Goal: Transaction & Acquisition: Book appointment/travel/reservation

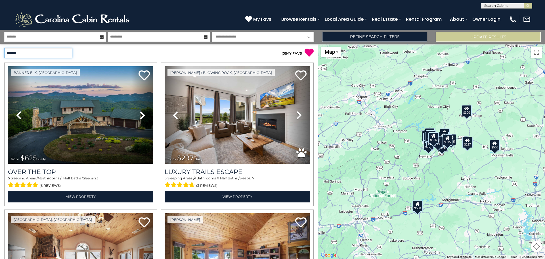
click at [66, 53] on select "**********" at bounding box center [38, 53] width 68 height 10
select select "**********"
click at [4, 48] on select "**********" at bounding box center [38, 53] width 68 height 10
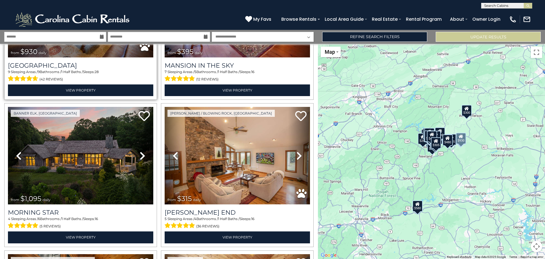
scroll to position [142, 0]
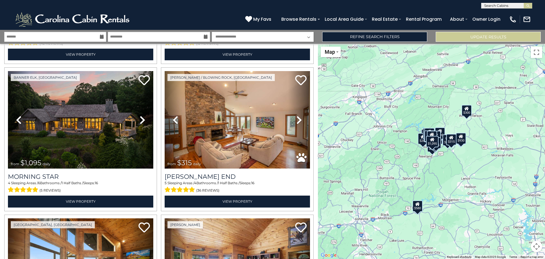
click at [479, 200] on div "$930 $395 $1,095 $315 $475 $580 $570 $535 $545 $350 $350 $720 $315 $815 $270 $4…" at bounding box center [431, 151] width 227 height 215
click at [536, 55] on button "Toggle fullscreen view" at bounding box center [536, 52] width 11 height 11
click at [539, 248] on button "Map camera controls" at bounding box center [536, 245] width 11 height 11
click at [524, 246] on button "Zoom out" at bounding box center [522, 245] width 11 height 11
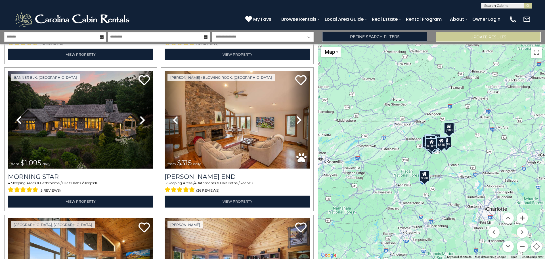
click at [519, 215] on button "Zoom in" at bounding box center [522, 217] width 11 height 11
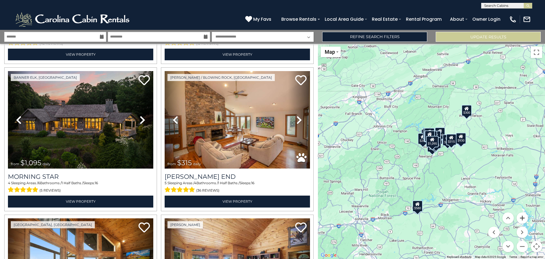
click at [520, 215] on button "Zoom in" at bounding box center [522, 217] width 11 height 11
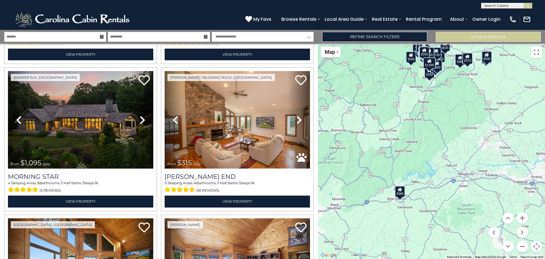
drag, startPoint x: 434, startPoint y: 196, endPoint x: 430, endPoint y: 142, distance: 54.1
click at [430, 142] on div "$930 $395 $1,095 $315 $475 $580 $570 $535 $545 $350 $350 $720 $315 $815 $270 $4…" at bounding box center [431, 151] width 227 height 215
click at [402, 194] on div "$580" at bounding box center [400, 191] width 10 height 11
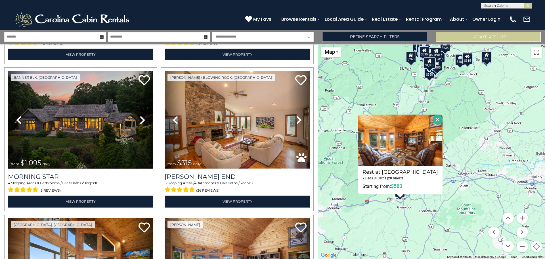
click at [474, 112] on div "$930 $395 $1,095 $315 $475 $580 $570 $535 $545 $350 $350 $720 $315 $815 $270 $4…" at bounding box center [431, 151] width 227 height 215
click at [433, 117] on button "Close" at bounding box center [438, 119] width 10 height 10
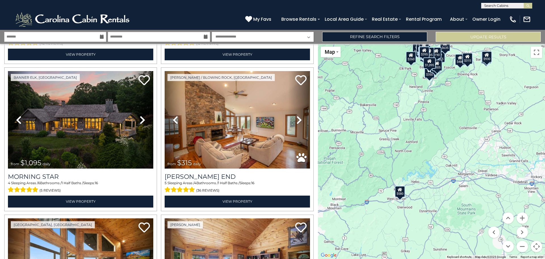
drag, startPoint x: 437, startPoint y: 99, endPoint x: 424, endPoint y: 179, distance: 81.3
click at [424, 179] on div "$930 $395 $1,095 $315 $475 $580 $570 $535 $545 $350 $350 $720 $315 $815 $270 $4…" at bounding box center [431, 151] width 227 height 215
click at [506, 216] on button "Move up" at bounding box center [507, 217] width 11 height 11
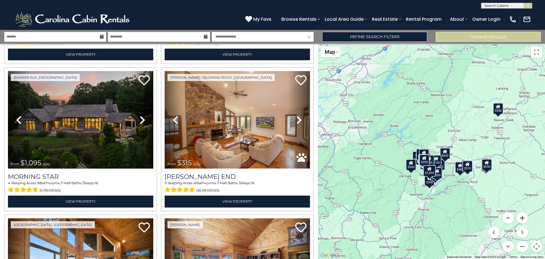
click at [523, 219] on button "Zoom in" at bounding box center [522, 217] width 11 height 11
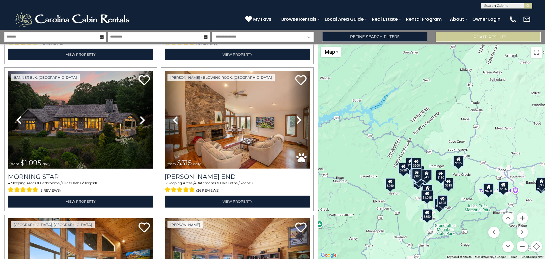
click at [523, 219] on button "Zoom in" at bounding box center [522, 217] width 11 height 11
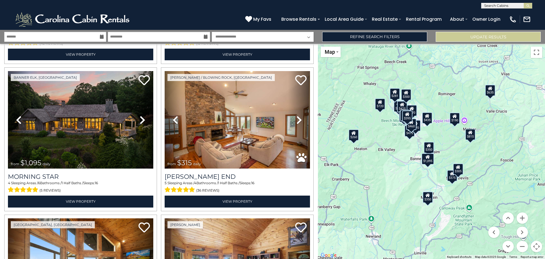
drag, startPoint x: 479, startPoint y: 232, endPoint x: 483, endPoint y: 146, distance: 87.0
click at [483, 146] on div "$930 $395 $1,095 $315 $475 $580 $570 $535 $545 $350 $350 $720 $315 $815 $270 $4…" at bounding box center [431, 151] width 227 height 215
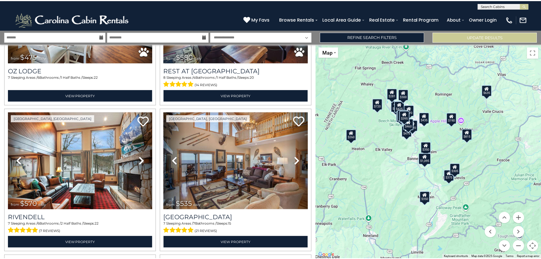
scroll to position [397, 0]
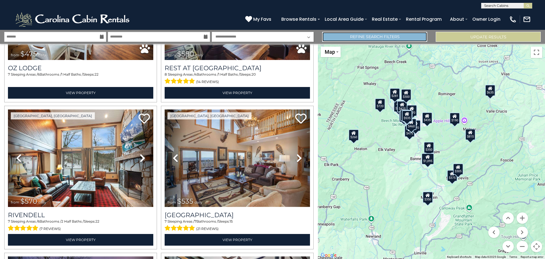
click at [390, 37] on link "Refine Search Filters" at bounding box center [374, 37] width 105 height 10
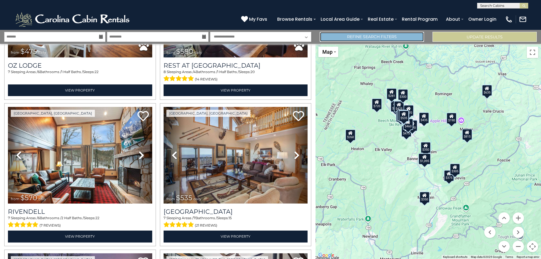
scroll to position [396, 0]
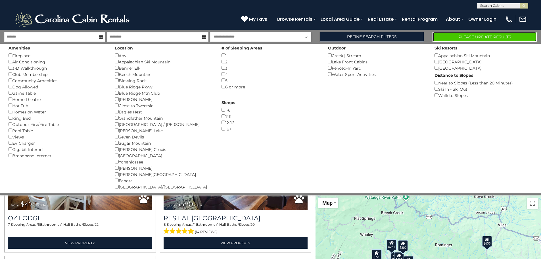
click at [490, 36] on button "Please Update Results" at bounding box center [484, 37] width 104 height 10
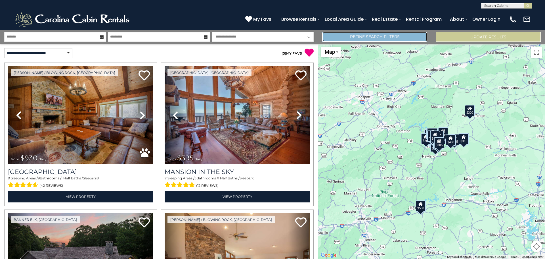
click at [374, 38] on link "Refine Search Filters" at bounding box center [374, 37] width 105 height 10
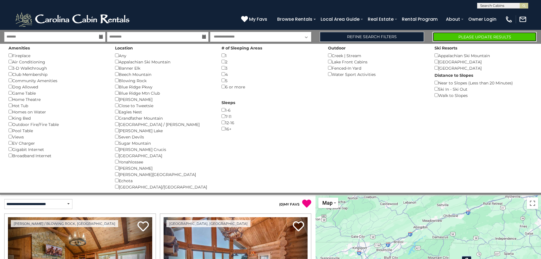
click at [468, 37] on button "Please Update Results" at bounding box center [484, 37] width 104 height 10
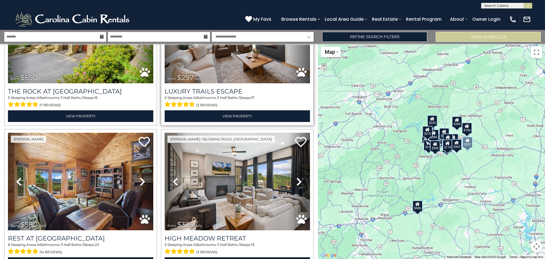
scroll to position [85, 0]
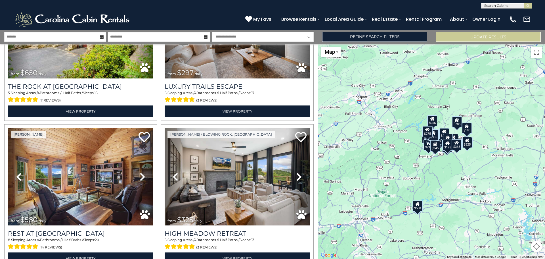
click at [536, 247] on button "Map camera controls" at bounding box center [536, 245] width 11 height 11
click at [521, 218] on button "Zoom in" at bounding box center [522, 217] width 11 height 11
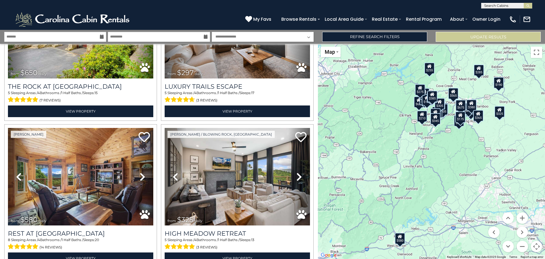
drag, startPoint x: 431, startPoint y: 220, endPoint x: 427, endPoint y: 192, distance: 28.4
click at [427, 192] on div "$650 $297 $580 $325 $400 $350 $325 $360 $210 $285 $205 $150 $615 $305 $305 $190…" at bounding box center [431, 151] width 227 height 215
click at [525, 217] on button "Zoom in" at bounding box center [522, 217] width 11 height 11
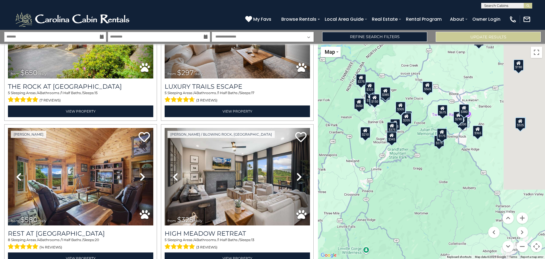
drag, startPoint x: 466, startPoint y: 206, endPoint x: 423, endPoint y: 236, distance: 52.3
click at [423, 236] on div "$650 $297 $580 $325 $400 $350 $325 $360 $210 $285 $205 $150 $615 $305 $305 $190…" at bounding box center [431, 151] width 227 height 215
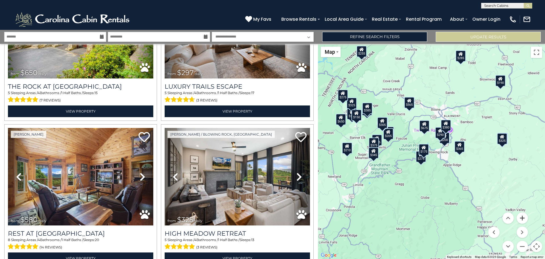
click at [524, 217] on button "Zoom in" at bounding box center [522, 217] width 11 height 11
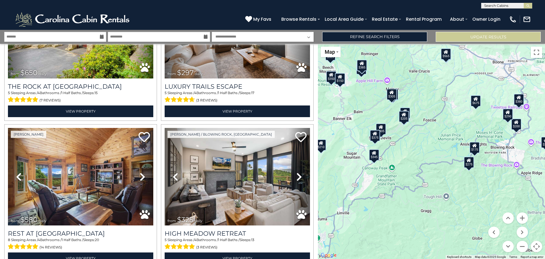
drag, startPoint x: 382, startPoint y: 225, endPoint x: 441, endPoint y: 219, distance: 59.3
click at [441, 219] on div "$650 $297 $580 $325 $400 $350 $325 $360 $210 $285 $205 $150 $615 $305 $305 $190…" at bounding box center [431, 151] width 227 height 215
click at [524, 218] on button "Zoom in" at bounding box center [522, 217] width 11 height 11
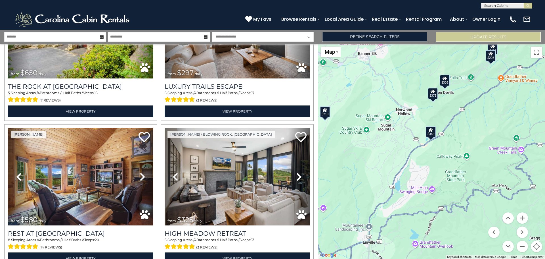
drag, startPoint x: 417, startPoint y: 231, endPoint x: 532, endPoint y: 198, distance: 119.2
click at [532, 198] on div "$650 $297 $580 $325 $400 $350 $325 $360 $210 $285 $205 $150 $615 $305 $305 $190…" at bounding box center [431, 151] width 227 height 215
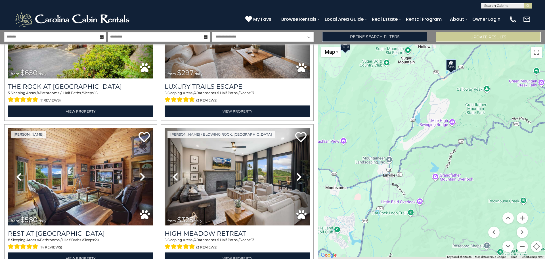
drag, startPoint x: 454, startPoint y: 156, endPoint x: 487, endPoint y: 75, distance: 87.1
click at [487, 75] on div "$650 $297 $580 $325 $400 $350 $325 $360 $210 $285 $205 $150 $615 $305 $305 $190…" at bounding box center [431, 151] width 227 height 215
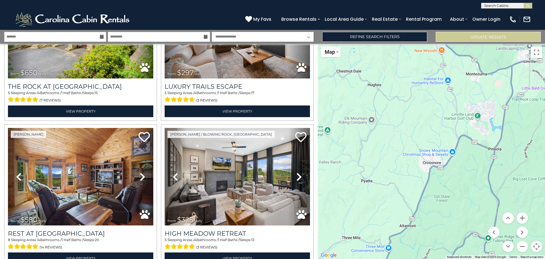
drag, startPoint x: 417, startPoint y: 207, endPoint x: 545, endPoint y: 97, distance: 168.7
click at [545, 97] on div "$650 $297 $580 $325 $400 $350 $325 $360 $210 $285 $205 $150 $615 $305 $305 $190…" at bounding box center [431, 151] width 227 height 215
click at [521, 244] on button "Zoom out" at bounding box center [522, 245] width 11 height 11
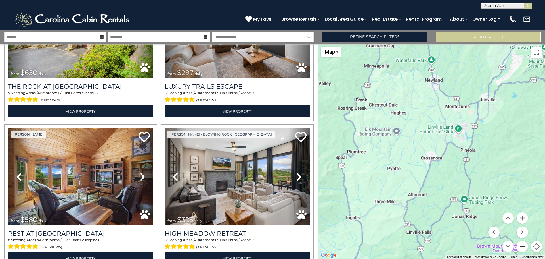
click at [521, 244] on button "Zoom out" at bounding box center [522, 245] width 11 height 11
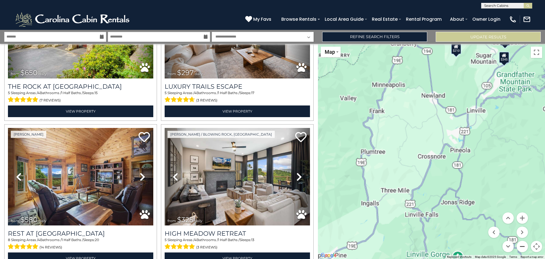
click at [521, 244] on button "Zoom out" at bounding box center [522, 245] width 11 height 11
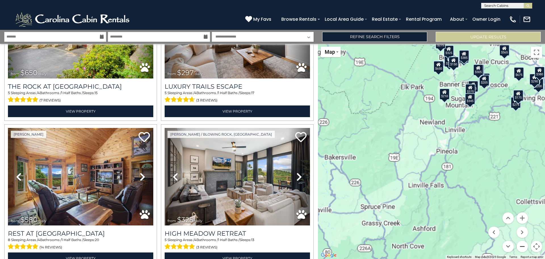
click at [521, 244] on button "Zoom out" at bounding box center [522, 245] width 11 height 11
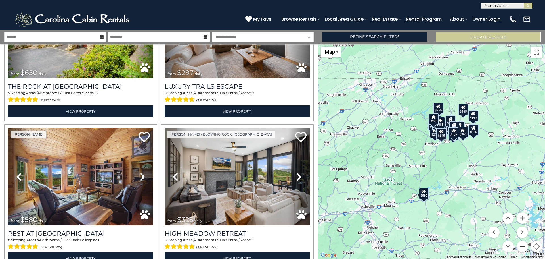
click at [519, 248] on button "Zoom out" at bounding box center [522, 245] width 11 height 11
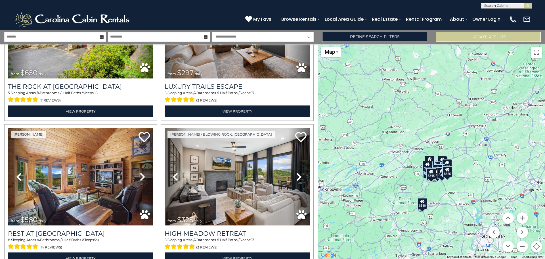
drag, startPoint x: 462, startPoint y: 179, endPoint x: 457, endPoint y: 214, distance: 35.0
click at [457, 214] on div "$650 $297 $580 $325 $400 $350 $325 $360 $210 $285 $205 $150 $615 $305 $305 $190…" at bounding box center [431, 151] width 227 height 215
click at [523, 215] on button "Zoom in" at bounding box center [522, 217] width 11 height 11
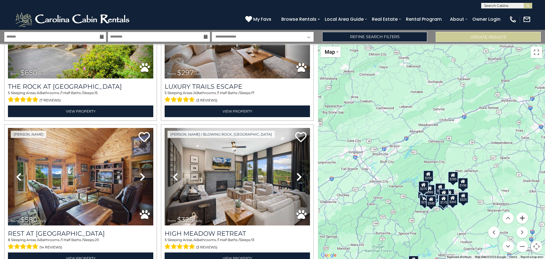
click at [523, 215] on button "Zoom in" at bounding box center [522, 217] width 11 height 11
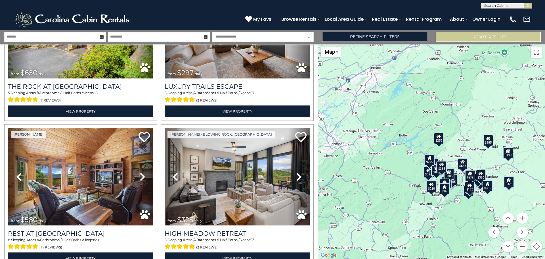
drag, startPoint x: 460, startPoint y: 206, endPoint x: 471, endPoint y: 160, distance: 46.9
click at [471, 160] on div "$650 $297 $580 $325 $400 $350 $325 $360 $210 $285 $205 $150 $615 $305 $305 $190…" at bounding box center [431, 151] width 227 height 215
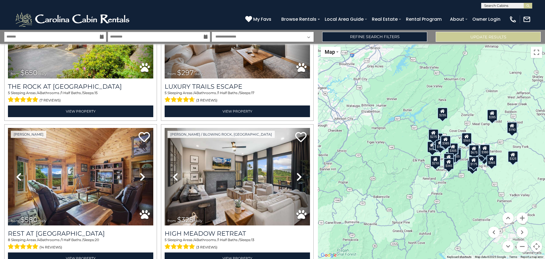
drag, startPoint x: 439, startPoint y: 216, endPoint x: 443, endPoint y: 188, distance: 28.7
click at [443, 188] on div "$650 $297 $580 $325 $400 $350 $325 $360 $210 $285 $205 $150 $615 $305 $305 $190…" at bounding box center [431, 151] width 227 height 215
click at [523, 216] on button "Zoom in" at bounding box center [522, 217] width 11 height 11
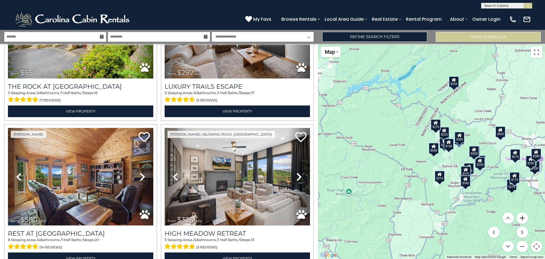
click at [523, 216] on button "Zoom in" at bounding box center [522, 217] width 11 height 11
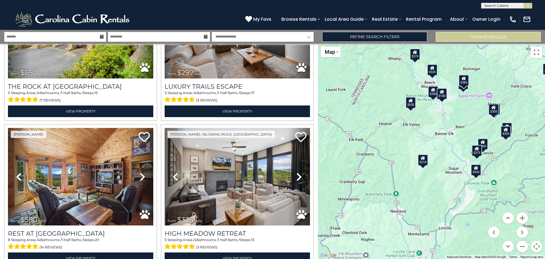
drag, startPoint x: 452, startPoint y: 225, endPoint x: 427, endPoint y: 176, distance: 55.0
click at [427, 176] on div "$650 $297 $580 $325 $400 $350 $325 $360 $210 $285 $205 $150 $615 $305 $305 $190…" at bounding box center [431, 151] width 227 height 215
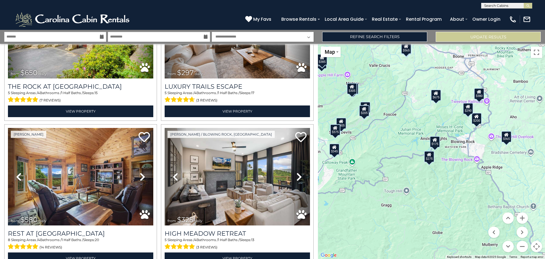
drag, startPoint x: 499, startPoint y: 187, endPoint x: 356, endPoint y: 167, distance: 144.9
click at [356, 167] on div "$650 $297 $580 $325 $400 $350 $325 $360 $210 $285 $205 $150 $615 $305 $305 $190…" at bounding box center [431, 151] width 227 height 215
click at [435, 142] on div "$175" at bounding box center [435, 141] width 10 height 11
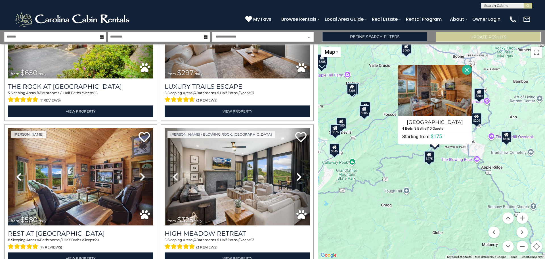
click at [437, 179] on div "$650 $297 $580 $325 $400 $350 $325 $360 $210 $285 $205 $150 $615 $305 $305 $190…" at bounding box center [431, 151] width 227 height 215
click at [430, 156] on icon at bounding box center [429, 154] width 5 height 4
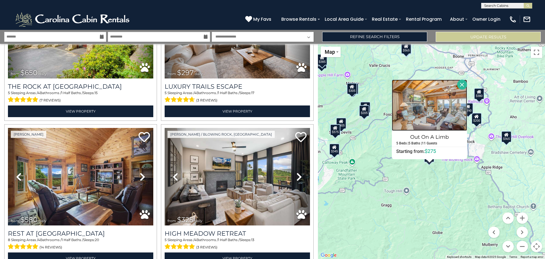
click at [430, 116] on img at bounding box center [429, 104] width 75 height 51
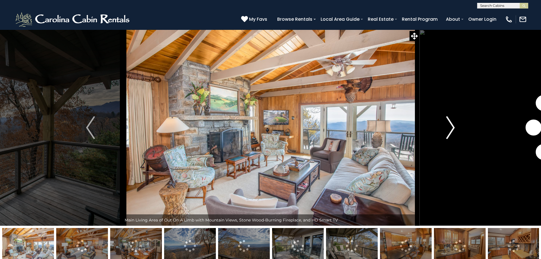
click at [455, 126] on button "Next" at bounding box center [450, 128] width 62 height 196
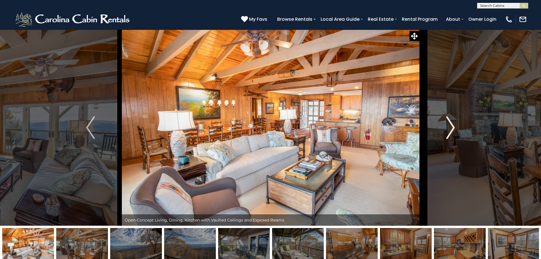
click at [455, 126] on button "Next" at bounding box center [450, 128] width 62 height 196
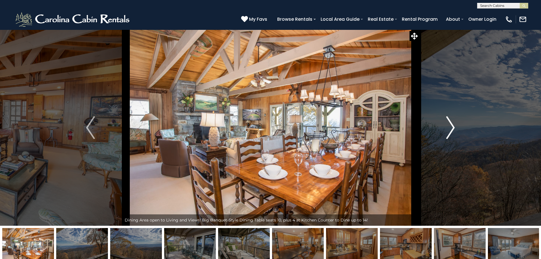
click at [455, 126] on button "Next" at bounding box center [450, 128] width 62 height 196
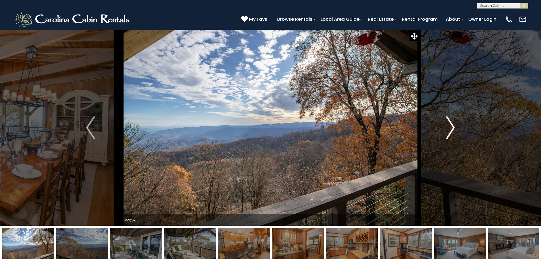
click at [455, 126] on button "Next" at bounding box center [450, 128] width 62 height 196
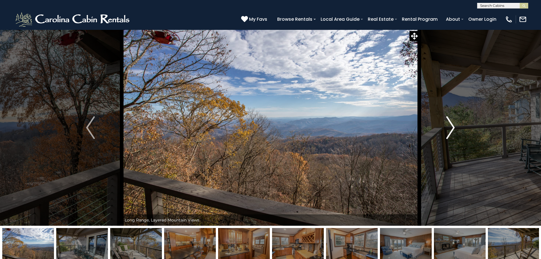
click at [455, 126] on button "Next" at bounding box center [450, 128] width 62 height 196
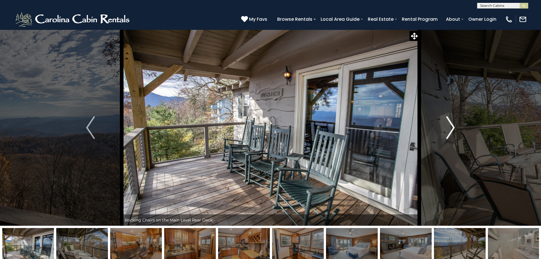
click at [455, 126] on button "Next" at bounding box center [450, 128] width 62 height 196
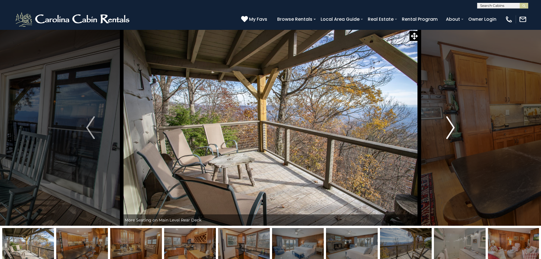
click at [455, 126] on button "Next" at bounding box center [450, 128] width 62 height 196
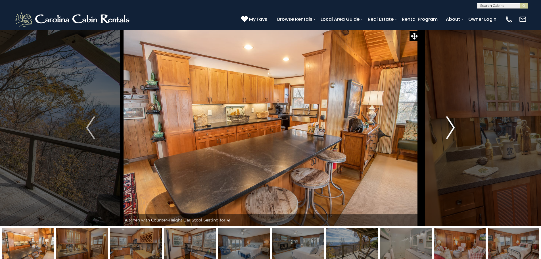
click at [455, 126] on button "Next" at bounding box center [450, 128] width 62 height 196
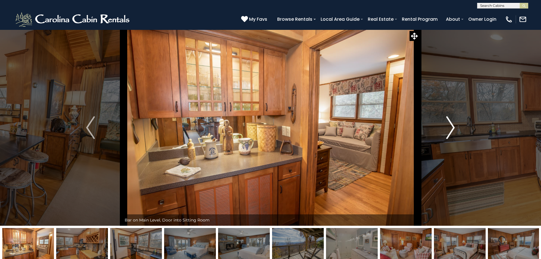
click at [455, 126] on button "Next" at bounding box center [450, 128] width 62 height 196
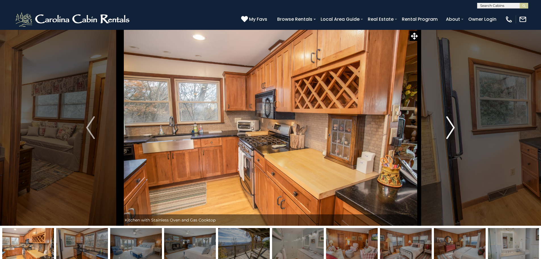
click at [455, 126] on button "Next" at bounding box center [450, 128] width 62 height 196
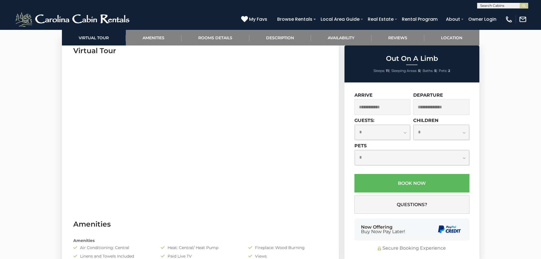
scroll to position [199, 0]
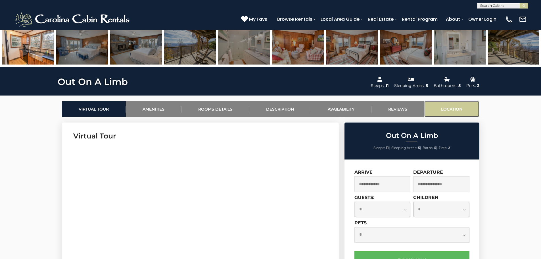
click at [442, 107] on link "Location" at bounding box center [451, 109] width 55 height 16
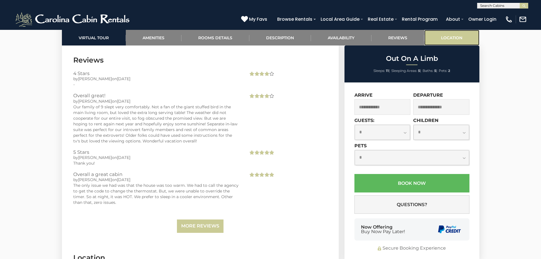
scroll to position [1742, 0]
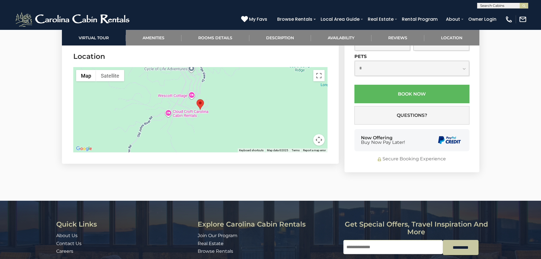
click at [319, 141] on button "Map camera controls" at bounding box center [318, 139] width 11 height 11
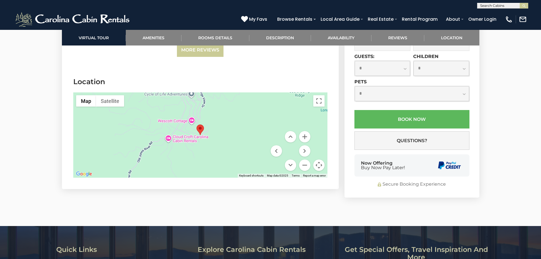
scroll to position [1714, 0]
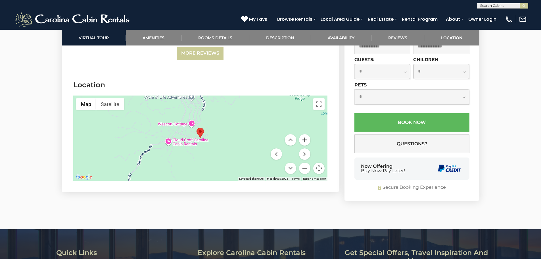
click at [302, 139] on button "Zoom in" at bounding box center [304, 139] width 11 height 11
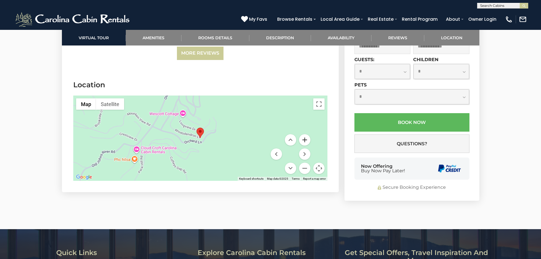
click at [302, 139] on button "Zoom in" at bounding box center [304, 139] width 11 height 11
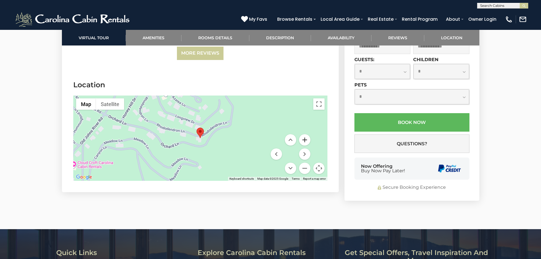
click at [302, 139] on button "Zoom in" at bounding box center [304, 139] width 11 height 11
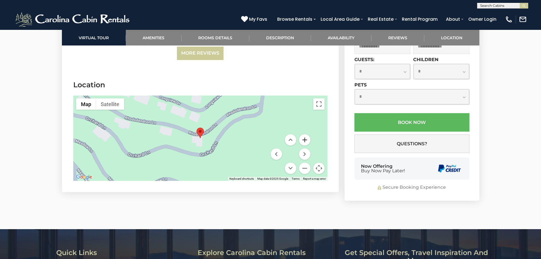
click at [302, 139] on button "Zoom in" at bounding box center [304, 139] width 11 height 11
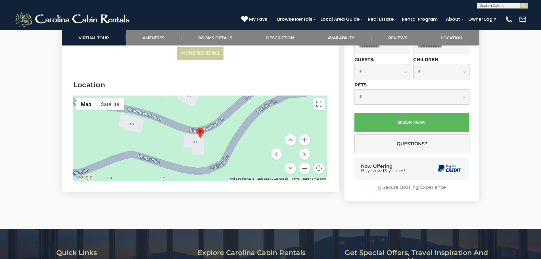
click at [305, 169] on button "Zoom out" at bounding box center [304, 167] width 11 height 11
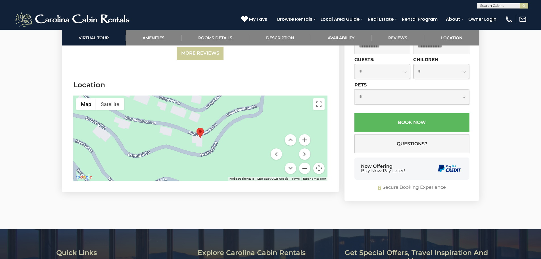
click at [305, 169] on button "Zoom out" at bounding box center [304, 167] width 11 height 11
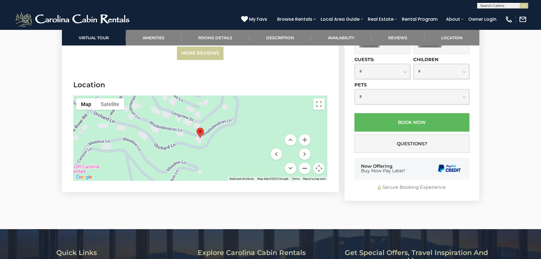
click at [305, 169] on button "Zoom out" at bounding box center [304, 167] width 11 height 11
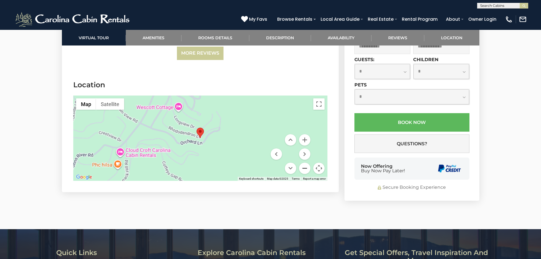
click at [305, 169] on button "Zoom out" at bounding box center [304, 167] width 11 height 11
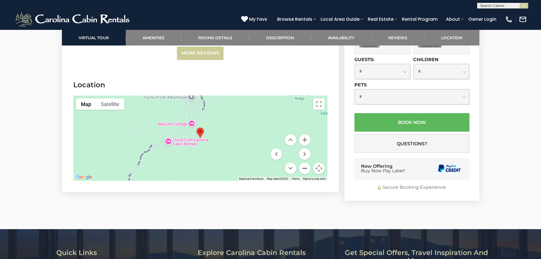
click at [305, 169] on button "Zoom out" at bounding box center [304, 167] width 11 height 11
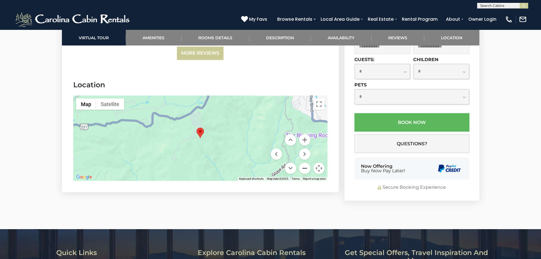
click at [305, 169] on button "Zoom out" at bounding box center [304, 167] width 11 height 11
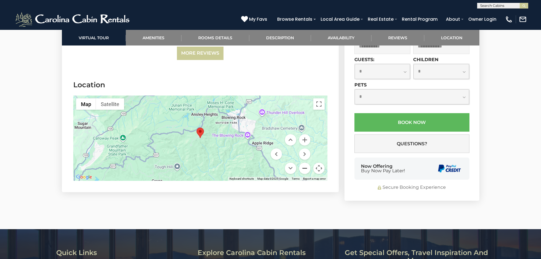
click at [305, 169] on button "Zoom out" at bounding box center [304, 167] width 11 height 11
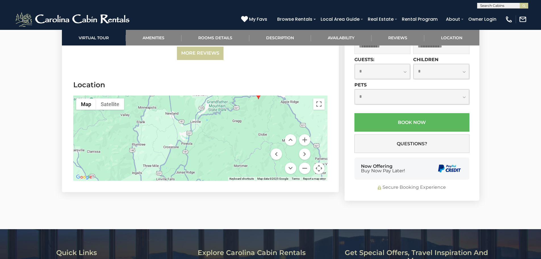
drag, startPoint x: 159, startPoint y: 153, endPoint x: 217, endPoint y: 113, distance: 70.6
click at [217, 113] on div at bounding box center [200, 137] width 254 height 85
